Goal: Book appointment/travel/reservation

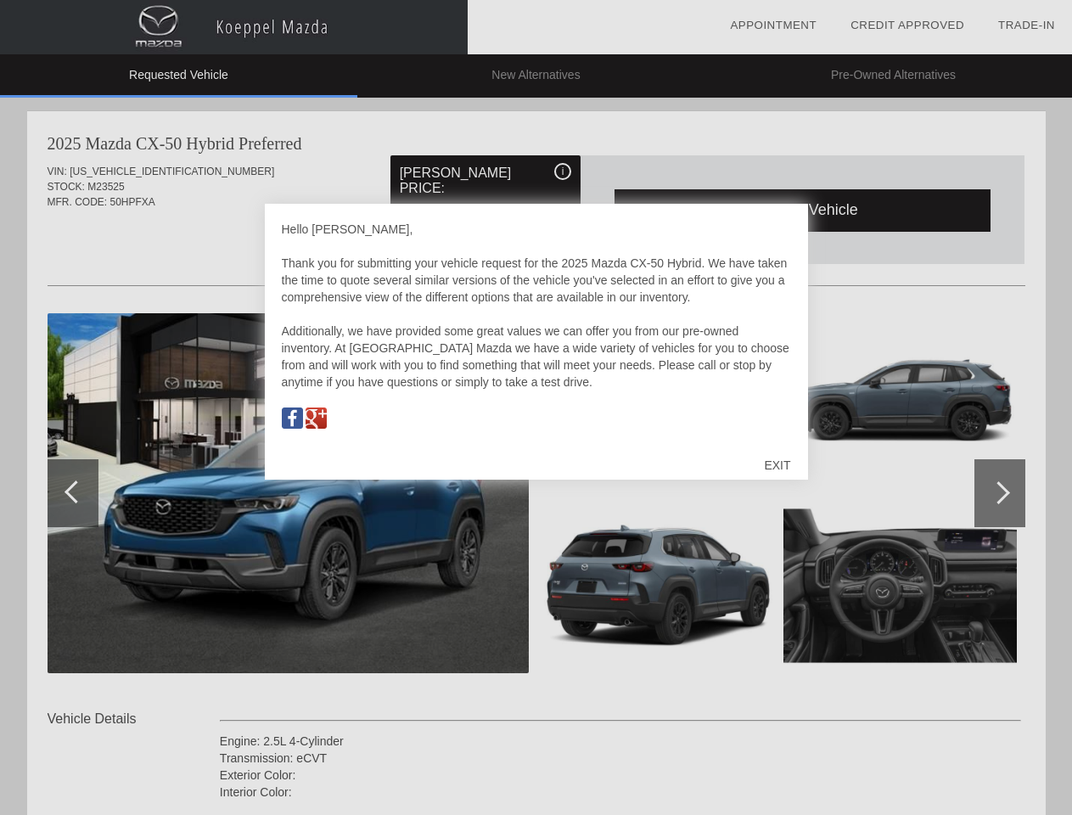
click at [773, 25] on link "Appointment" at bounding box center [773, 25] width 87 height 13
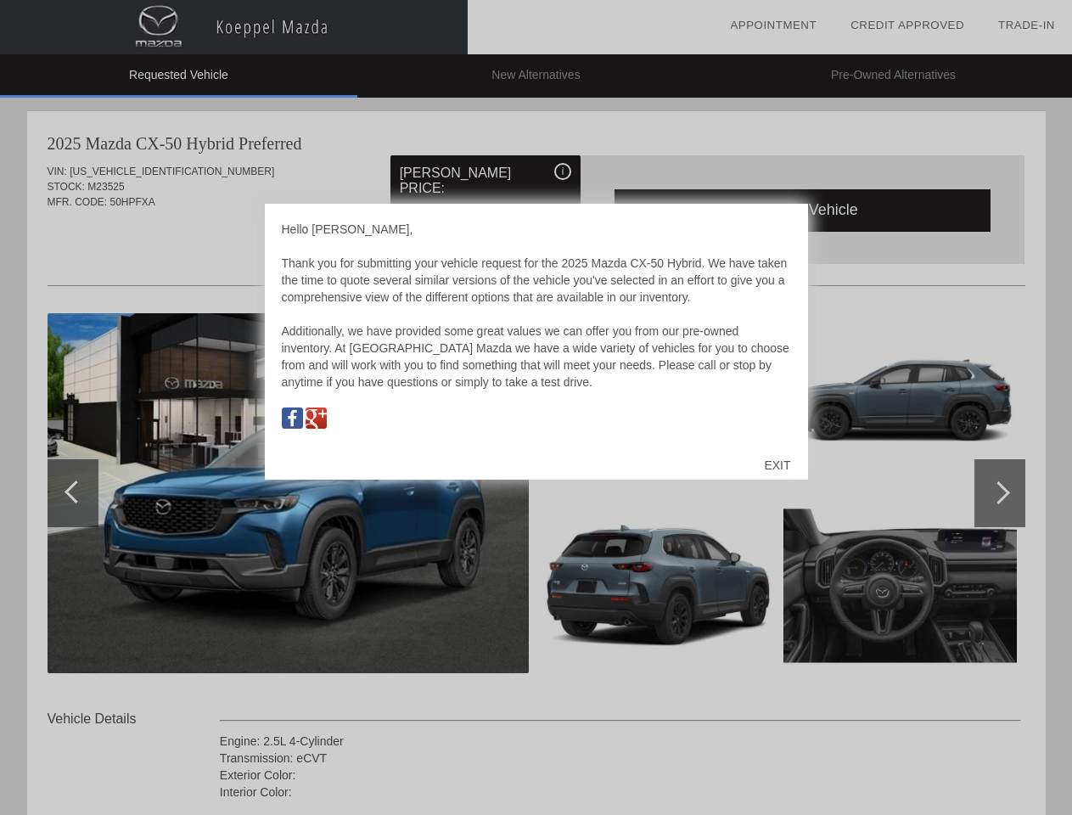
click at [776, 465] on div "EXIT" at bounding box center [777, 465] width 60 height 51
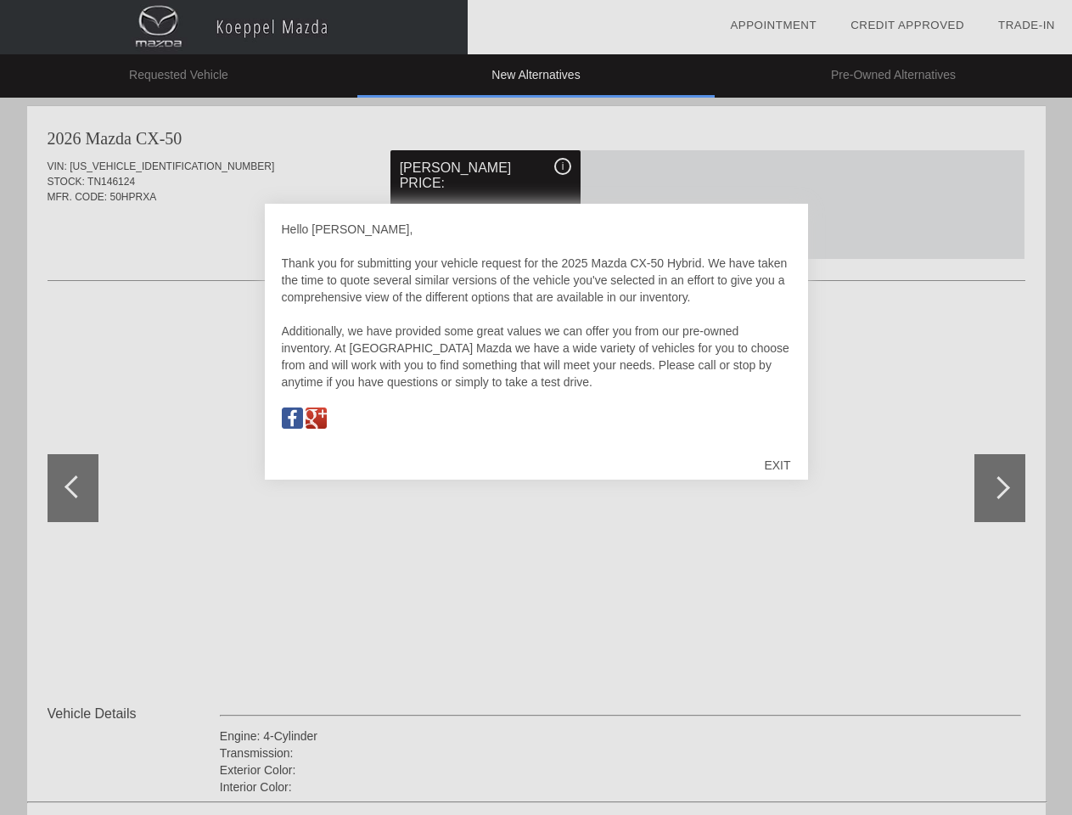
scroll to position [789, 0]
click at [773, 25] on link "Appointment" at bounding box center [773, 25] width 87 height 13
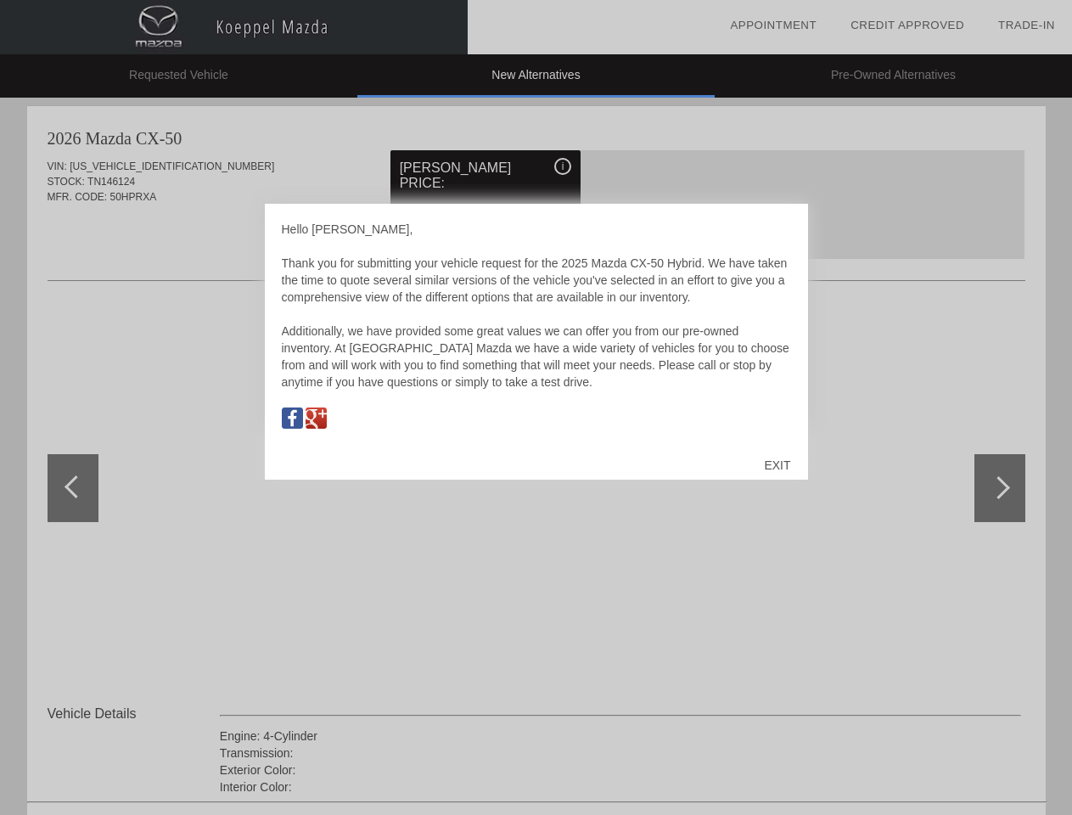
click at [776, 465] on div "EXIT" at bounding box center [777, 465] width 60 height 51
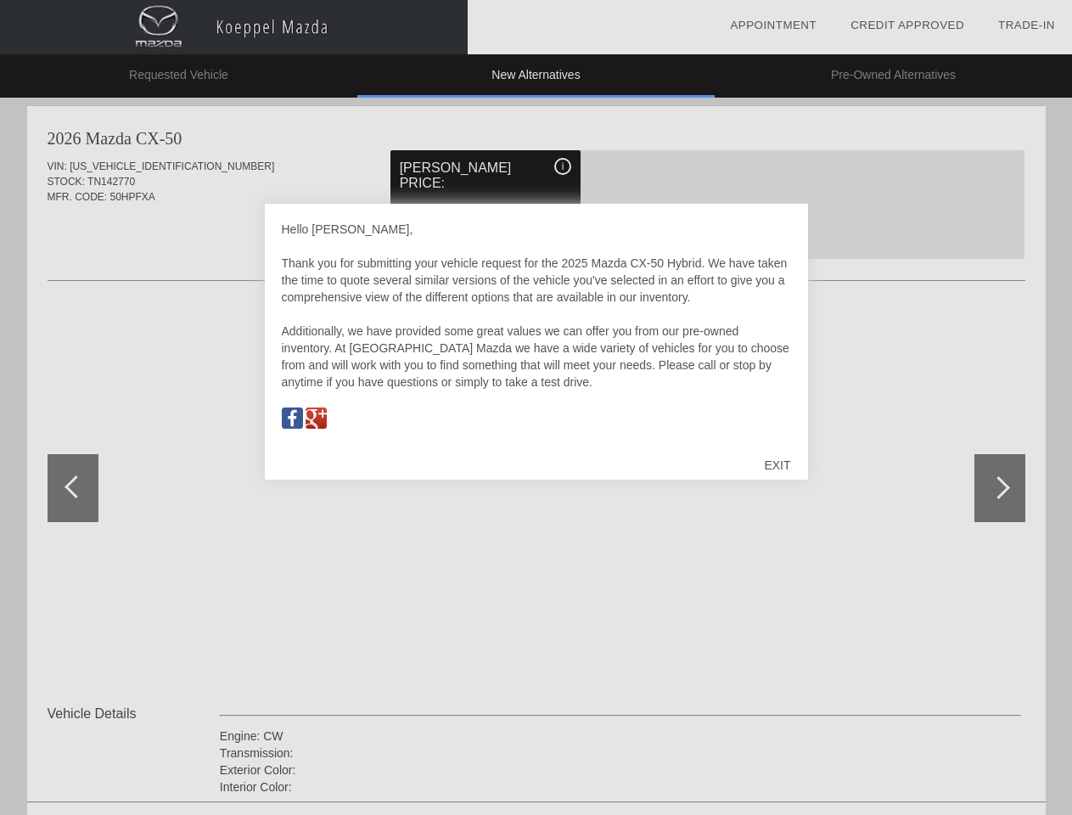
scroll to position [5, 0]
click at [773, 25] on link "Appointment" at bounding box center [773, 25] width 87 height 13
